Goal: Information Seeking & Learning: Learn about a topic

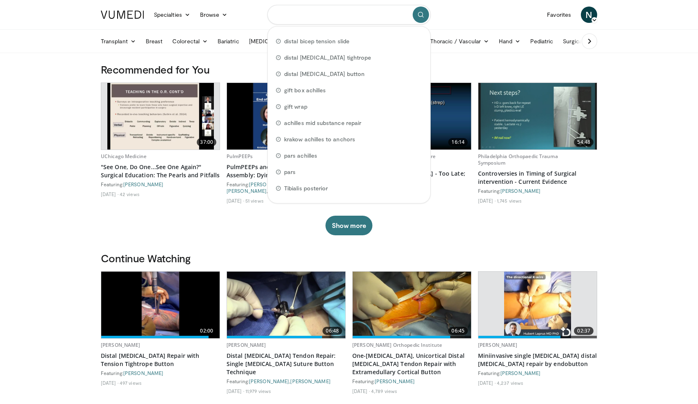
click at [325, 18] on input "Search topics, interventions" at bounding box center [348, 15] width 163 height 20
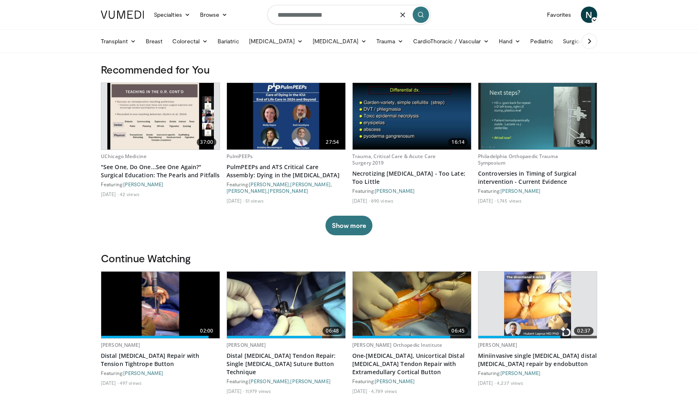
type input "**********"
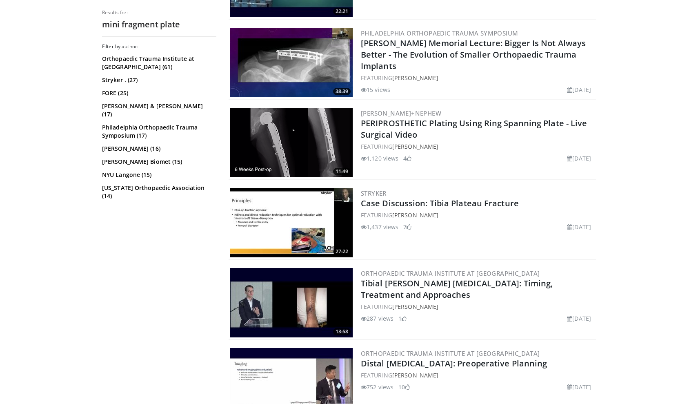
scroll to position [1345, 0]
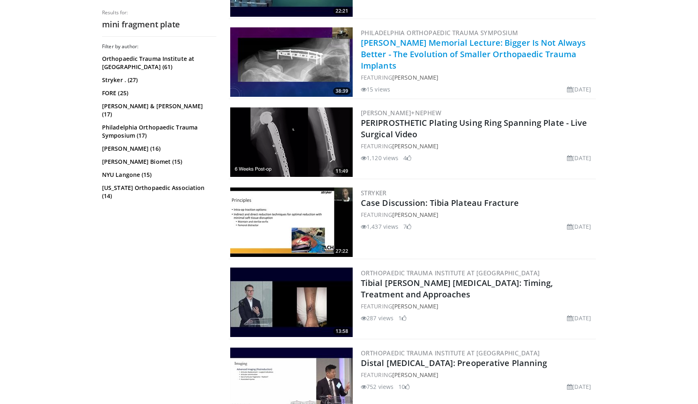
click at [473, 51] on link "William Delong Memorial Lecture: Bigger Is Not Always Better - The Evolution of…" at bounding box center [473, 54] width 225 height 34
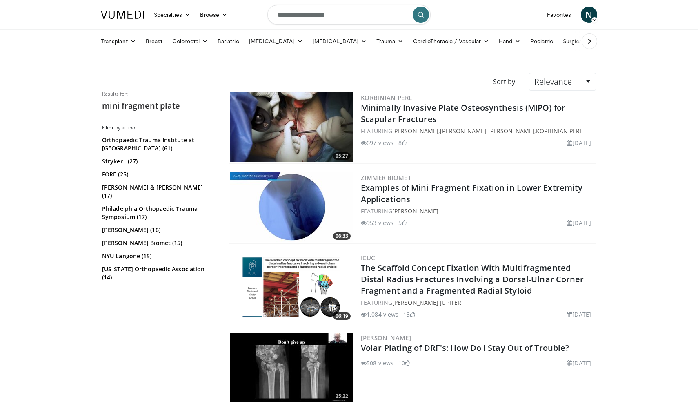
scroll to position [0, 0]
click at [332, 17] on input "**********" at bounding box center [348, 15] width 163 height 20
type input "*"
type input "**********"
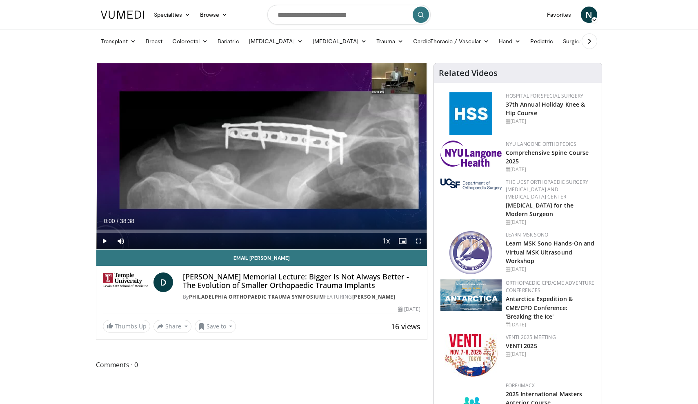
click at [420, 242] on span "Video Player" at bounding box center [419, 241] width 16 height 16
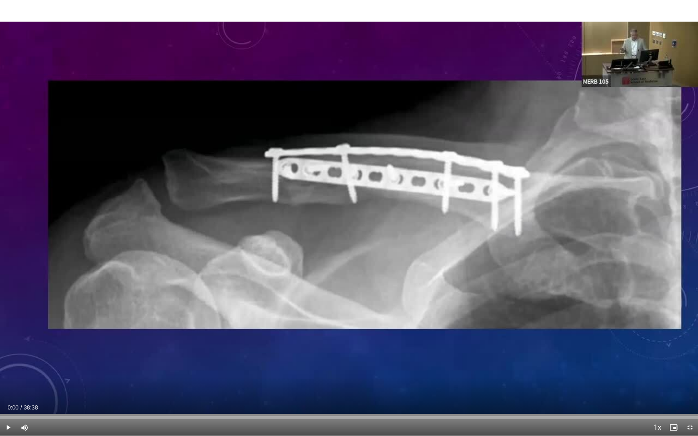
click at [52, 403] on div "Current Time 0:00 / Duration 38:38 Play Skip Backward Skip Forward Mute Loaded …" at bounding box center [349, 428] width 698 height 16
click at [57, 403] on div "Progress Bar" at bounding box center [56, 417] width 1 height 3
click at [234, 403] on div "Progress Bar" at bounding box center [234, 417] width 1 height 3
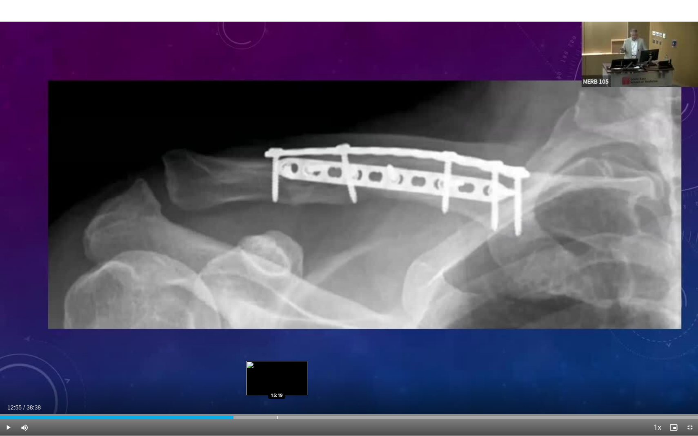
click at [277, 403] on div "Progress Bar" at bounding box center [277, 417] width 1 height 3
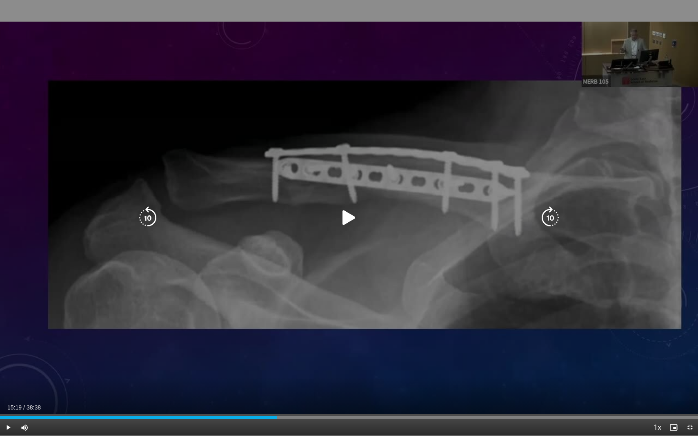
click at [40, 10] on div "10 seconds Tap to unmute" at bounding box center [349, 218] width 698 height 436
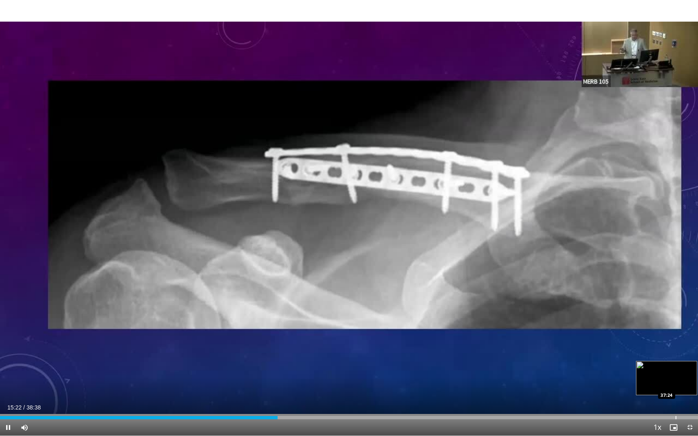
click at [676, 403] on div "Loaded : 39.71% 15:22 37:24" at bounding box center [349, 416] width 698 height 8
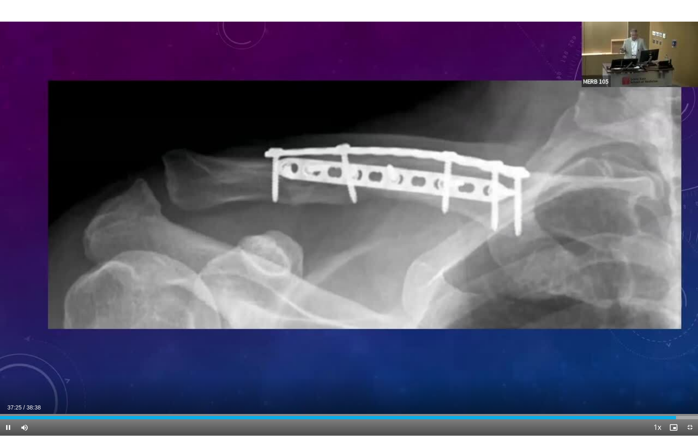
click at [646, 403] on div "Current Time 37:25 / Duration 38:38 Pause Skip Backward Skip Forward Mute Loade…" at bounding box center [349, 428] width 698 height 16
click at [689, 403] on span "Video Player" at bounding box center [690, 428] width 16 height 16
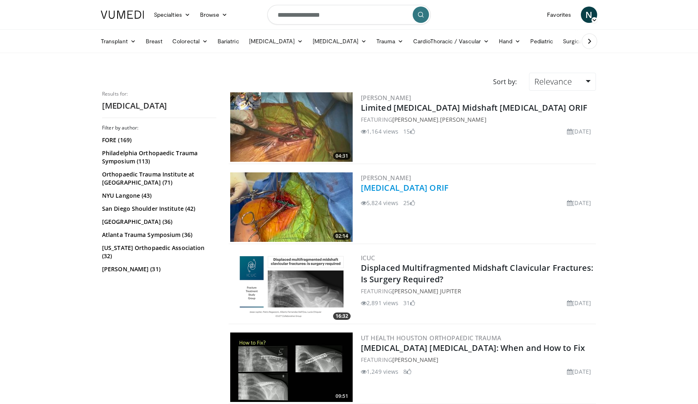
click at [415, 185] on link "[MEDICAL_DATA] ORIF" at bounding box center [405, 187] width 88 height 11
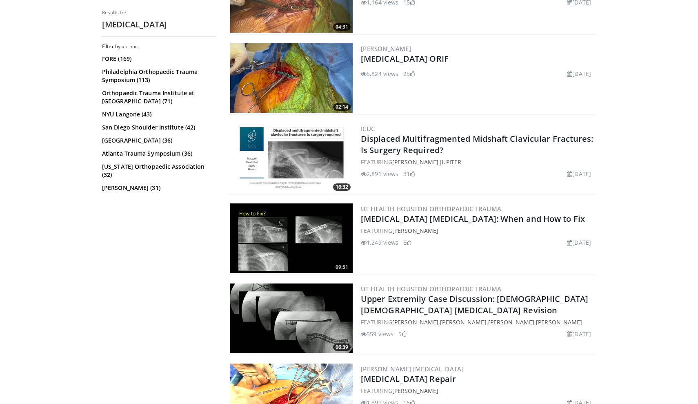
scroll to position [129, 0]
click at [315, 239] on img at bounding box center [291, 237] width 122 height 69
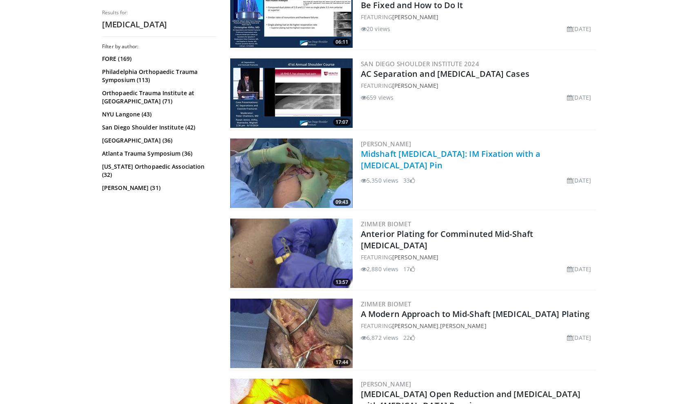
scroll to position [759, 0]
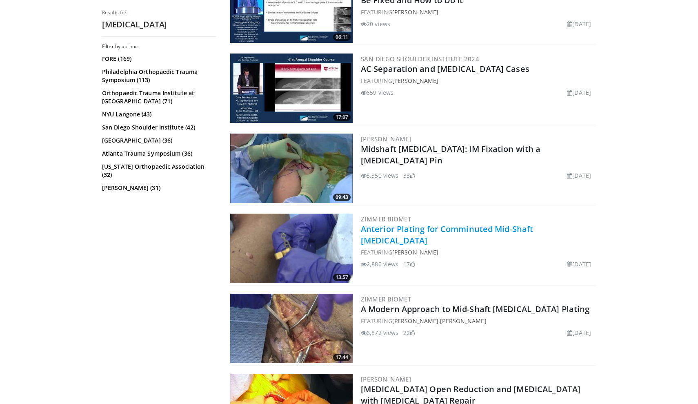
click at [503, 229] on link "Anterior Plating for Comminuted Mid-Shaft Clavicle Fracture" at bounding box center [447, 234] width 172 height 22
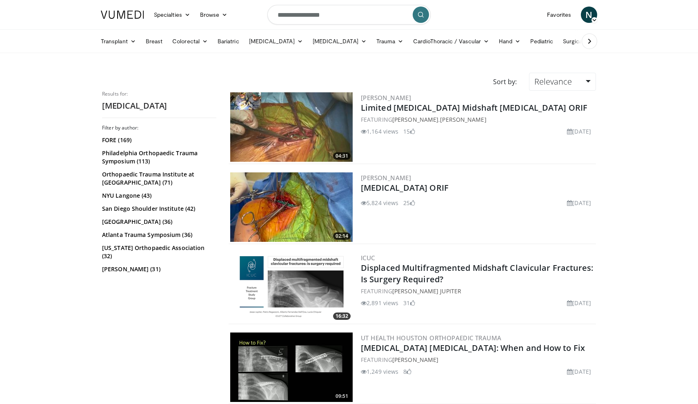
scroll to position [0, 0]
click at [572, 87] on link "Relevance" at bounding box center [562, 82] width 67 height 18
click at [200, 179] on link "Orthopaedic Trauma Institute at UCSF (71)" at bounding box center [158, 178] width 112 height 16
click at [291, 136] on img at bounding box center [291, 126] width 122 height 69
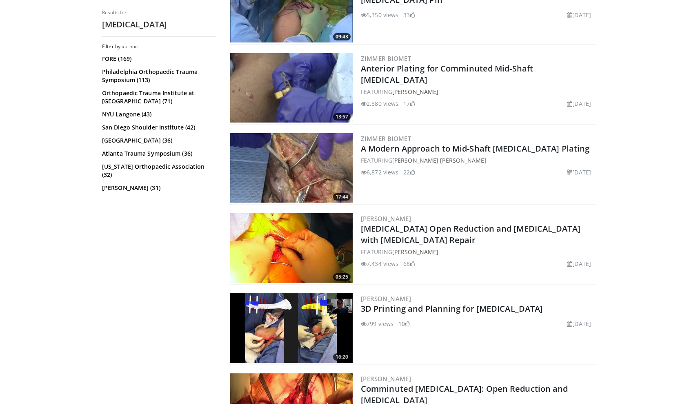
scroll to position [918, 0]
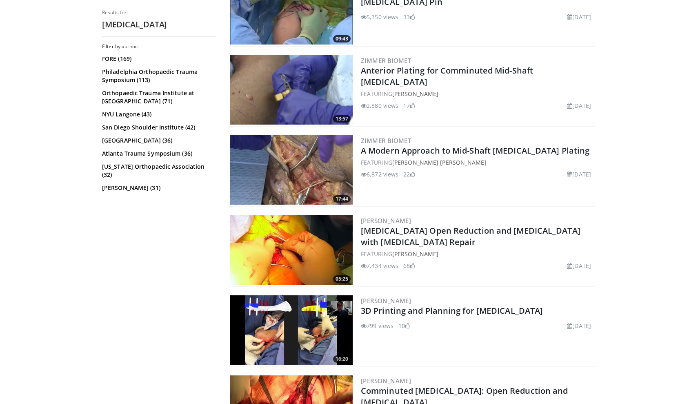
click at [287, 179] on img at bounding box center [291, 169] width 122 height 69
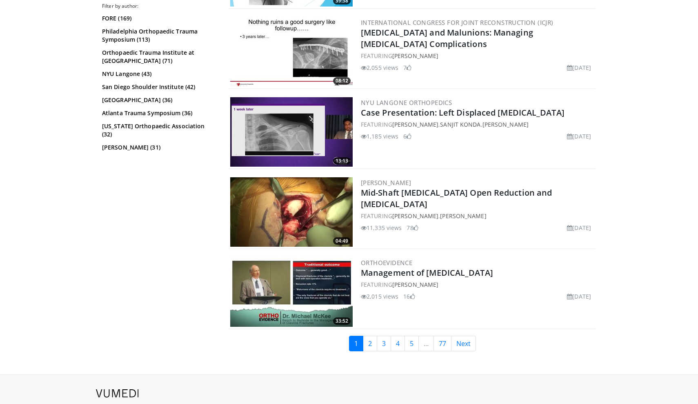
scroll to position [1596, 0]
click at [311, 205] on img at bounding box center [291, 211] width 122 height 69
click at [372, 341] on link "2" at bounding box center [370, 343] width 14 height 16
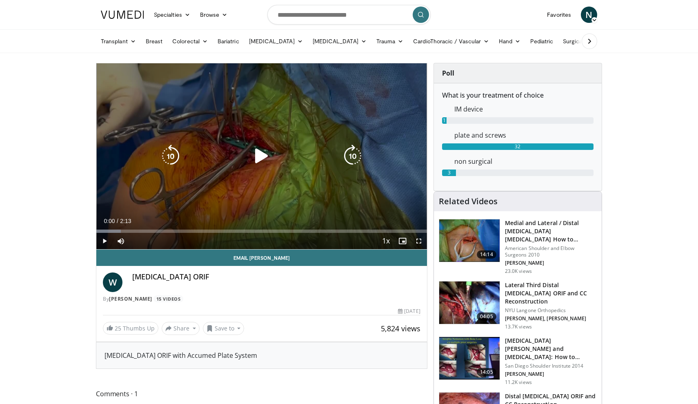
click at [255, 160] on icon "Video Player" at bounding box center [261, 156] width 23 height 23
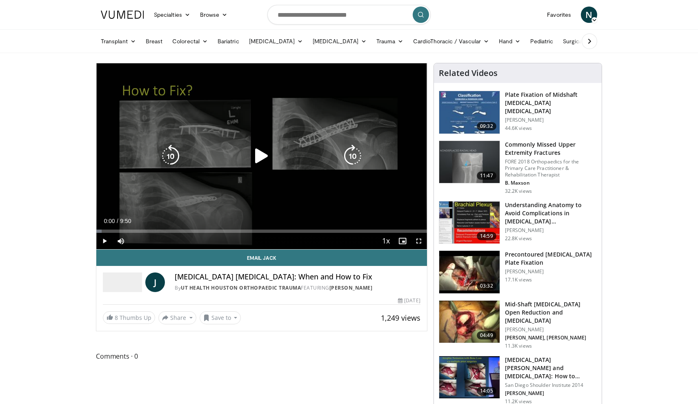
click at [266, 146] on icon "Video Player" at bounding box center [261, 156] width 23 height 23
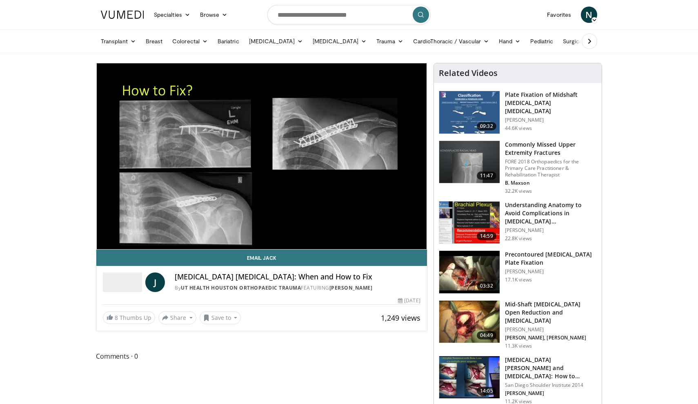
click at [311, 230] on video-js "**********" at bounding box center [261, 156] width 331 height 186
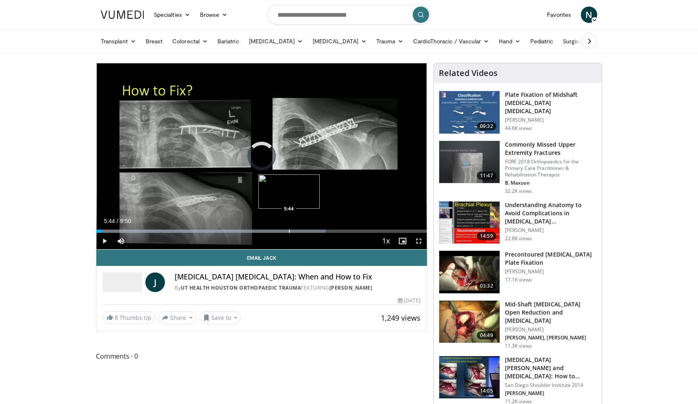
click at [289, 231] on div "Progress Bar" at bounding box center [289, 230] width 1 height 3
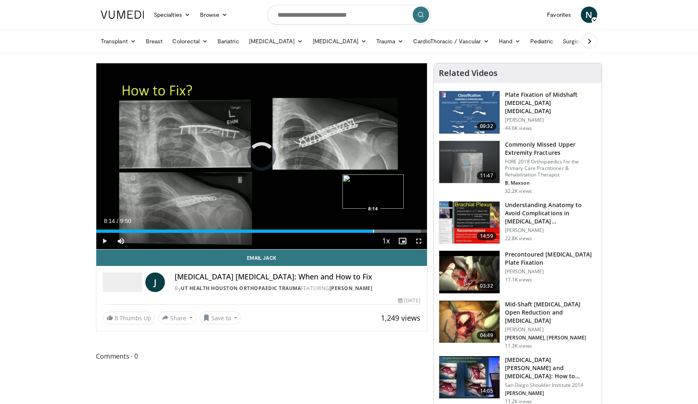
click at [373, 230] on div "Progress Bar" at bounding box center [373, 230] width 1 height 3
click at [390, 230] on div "Progress Bar" at bounding box center [390, 230] width 1 height 3
click at [406, 230] on div "Progress Bar" at bounding box center [406, 230] width 1 height 3
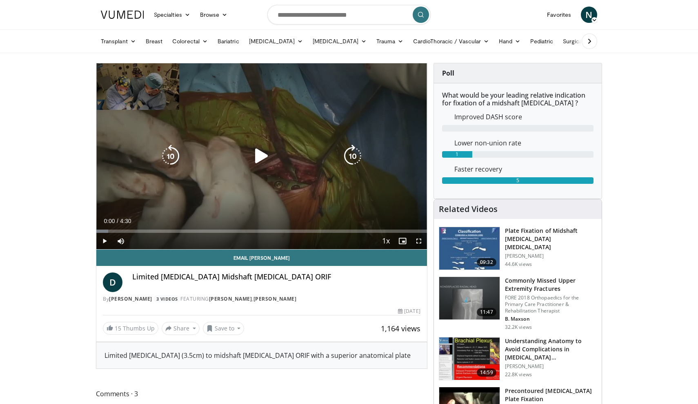
click at [267, 157] on icon "Video Player" at bounding box center [261, 156] width 23 height 23
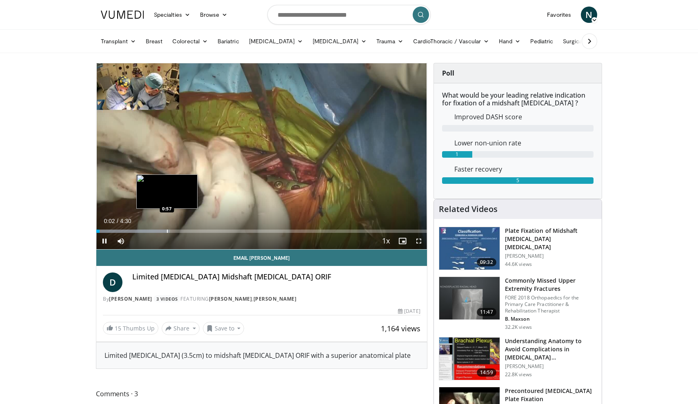
click at [167, 228] on div "Loaded : 22.19% 0:02 0:57" at bounding box center [261, 229] width 331 height 8
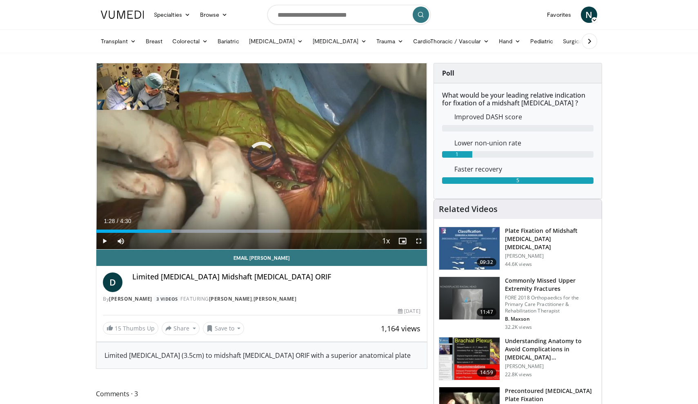
click at [205, 229] on div "Progress Bar" at bounding box center [205, 230] width 1 height 3
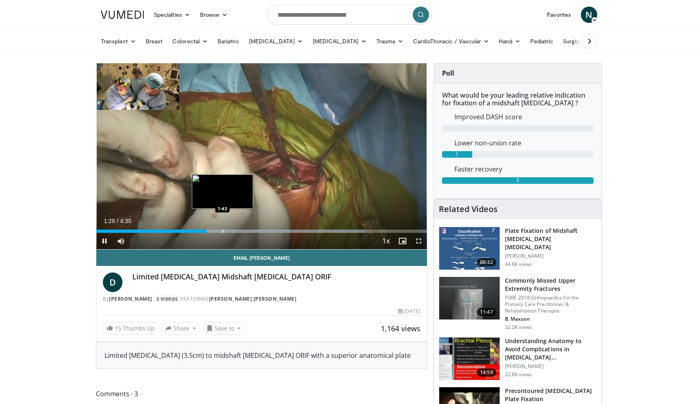
click at [223, 229] on div "Progress Bar" at bounding box center [223, 230] width 1 height 3
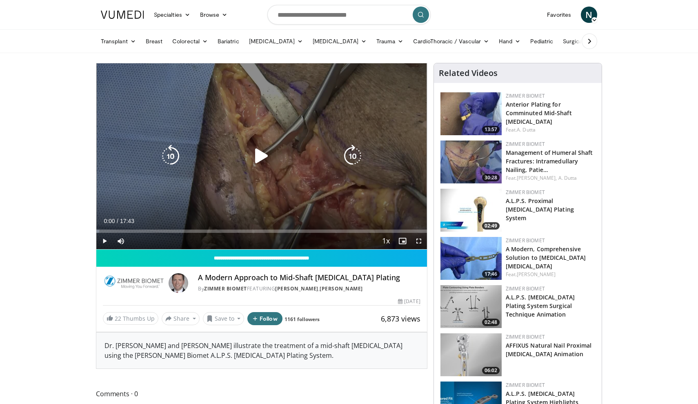
click at [263, 154] on icon "Video Player" at bounding box center [261, 156] width 23 height 23
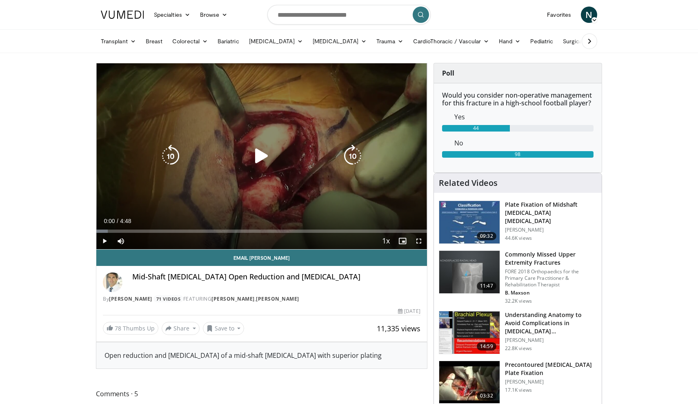
click at [265, 156] on icon "Video Player" at bounding box center [261, 156] width 23 height 23
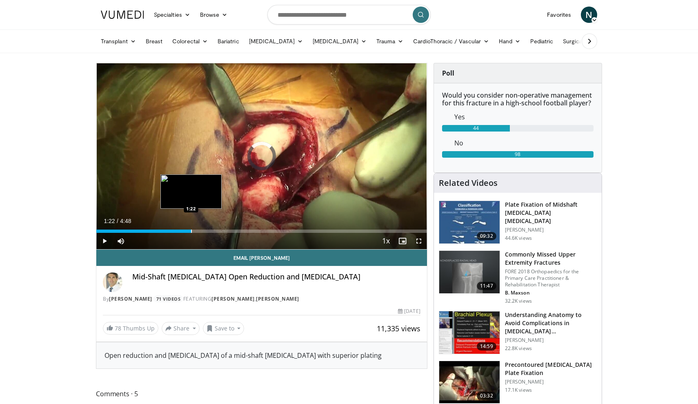
click at [191, 230] on div "Progress Bar" at bounding box center [191, 230] width 1 height 3
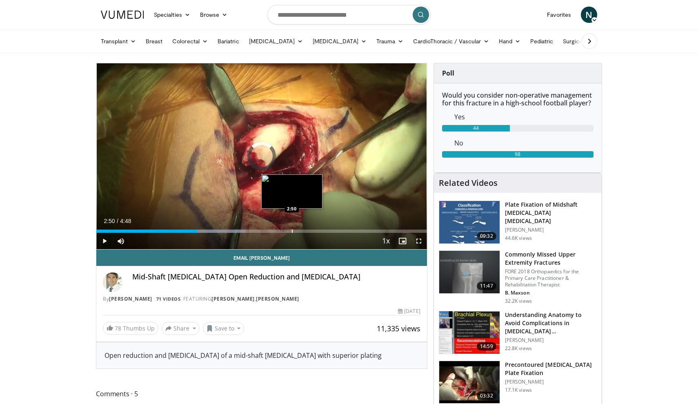
click at [292, 230] on div "Progress Bar" at bounding box center [292, 230] width 1 height 3
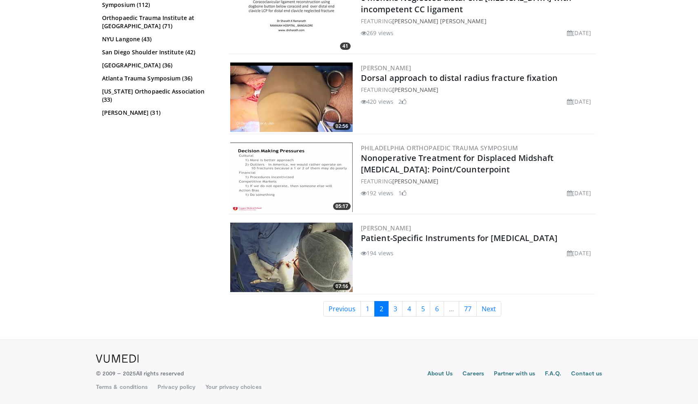
scroll to position [1710, 0]
click at [394, 313] on link "3" at bounding box center [395, 309] width 14 height 16
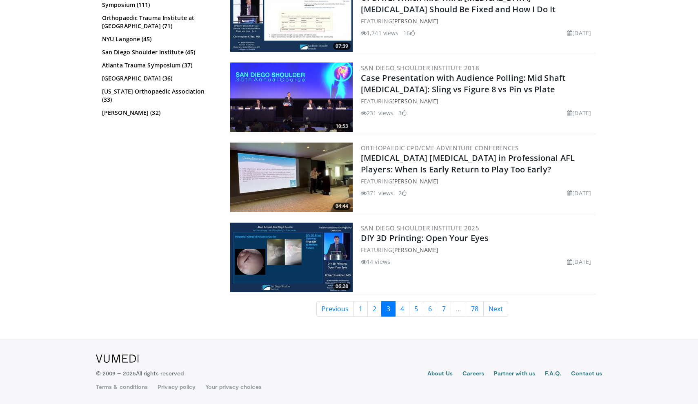
scroll to position [1790, 0]
click at [404, 307] on link "4" at bounding box center [402, 309] width 14 height 16
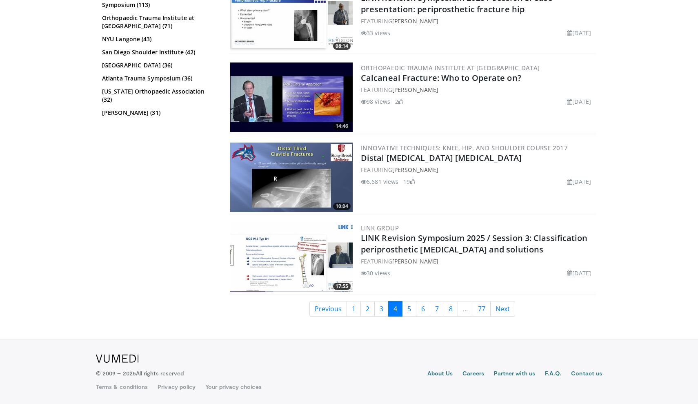
scroll to position [1790, 0]
click at [415, 310] on link "5" at bounding box center [409, 309] width 14 height 16
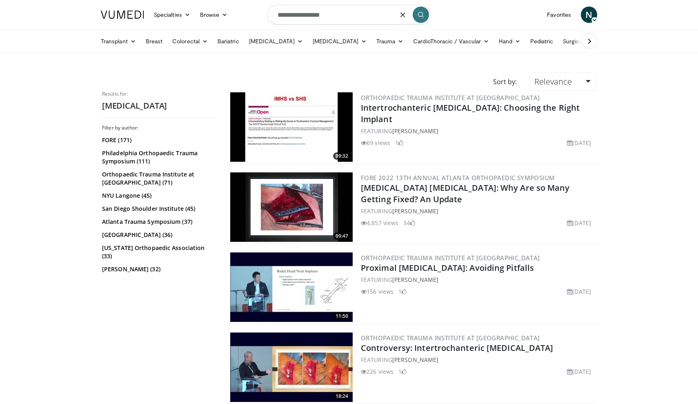
click at [306, 18] on input "**********" at bounding box center [348, 15] width 163 height 20
click at [304, 17] on input "**********" at bounding box center [348, 15] width 163 height 20
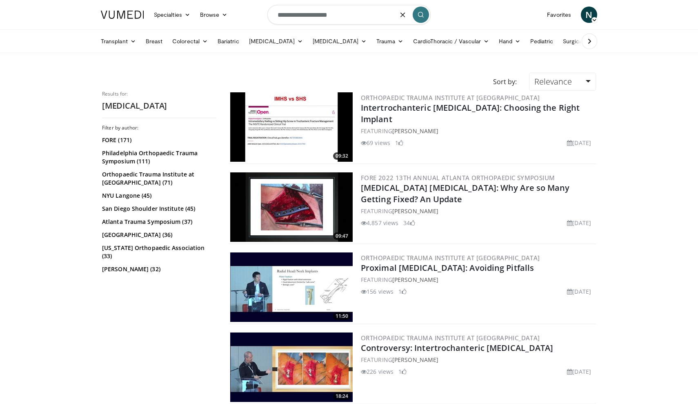
type input "**********"
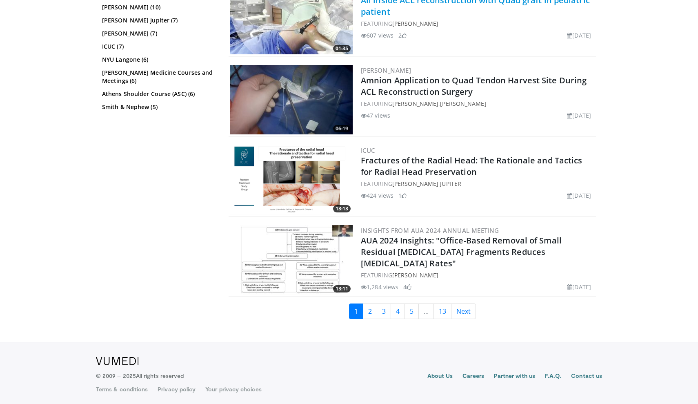
scroll to position [1793, 0]
